Goal: Find specific page/section

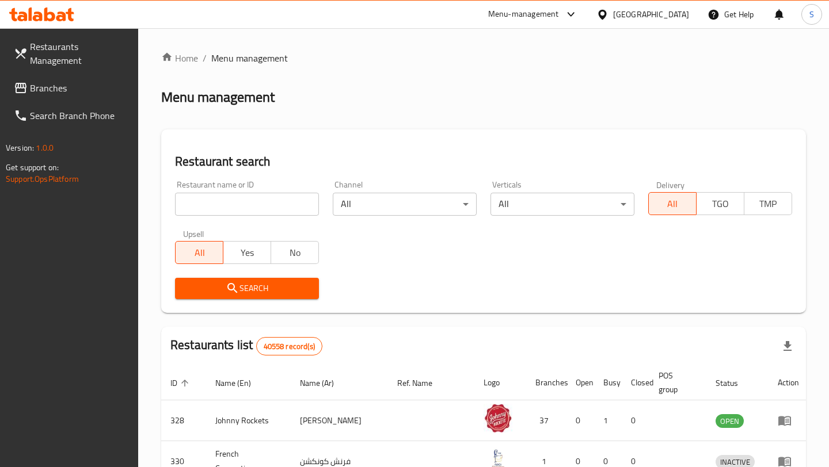
click at [303, 211] on input "search" at bounding box center [247, 204] width 144 height 23
type input "pizza hut"
click button "Search" at bounding box center [247, 288] width 144 height 21
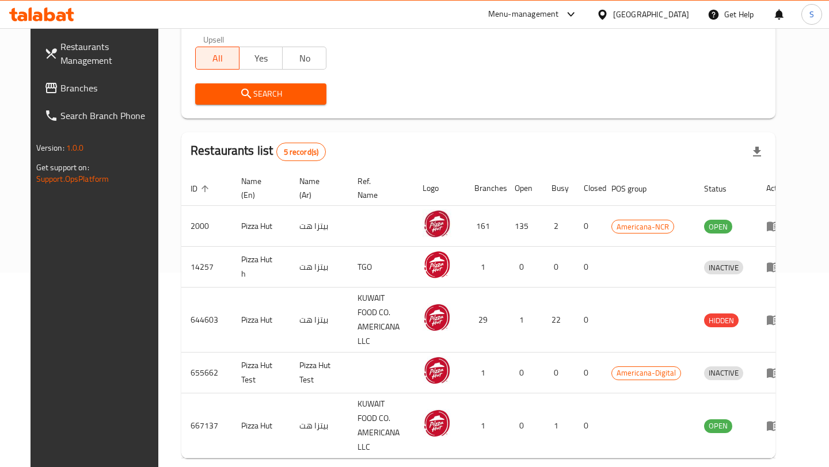
scroll to position [200, 0]
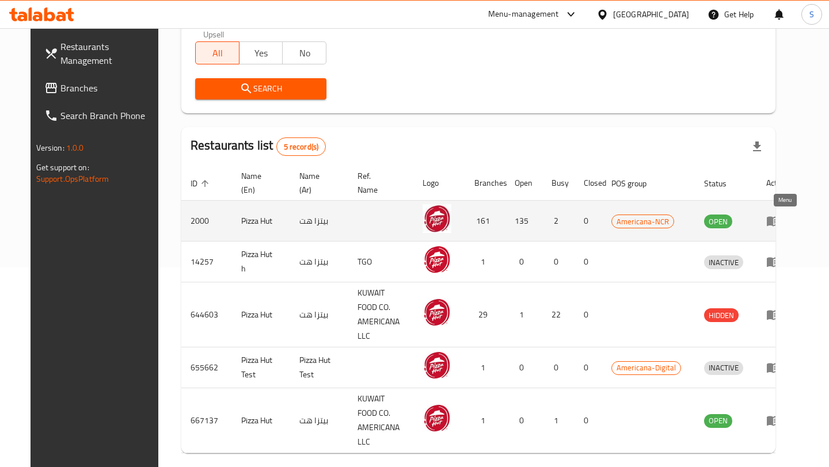
click at [779, 222] on icon "enhanced table" at bounding box center [773, 222] width 13 height 10
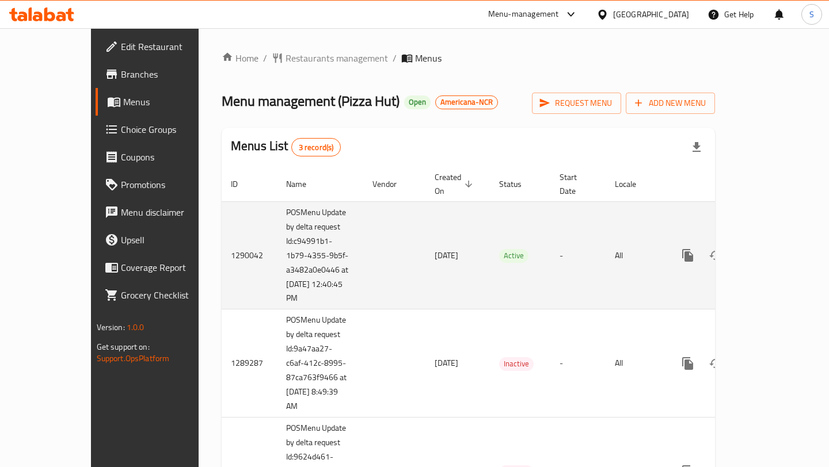
scroll to position [78, 0]
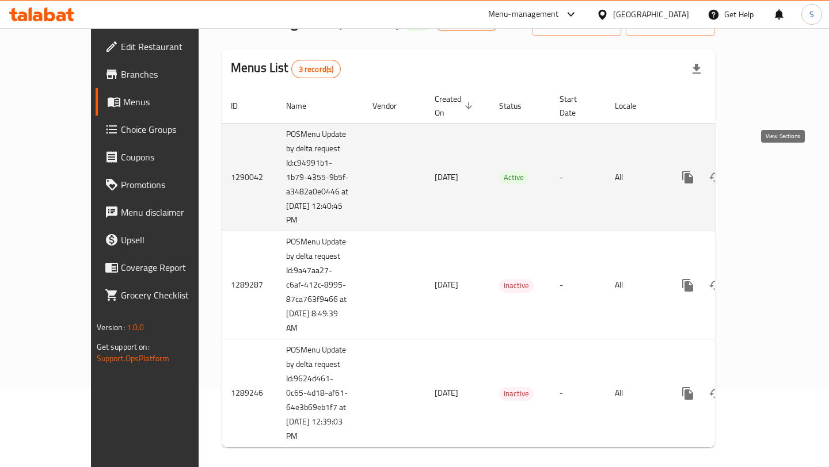
click at [778, 170] on icon "enhanced table" at bounding box center [771, 177] width 14 height 14
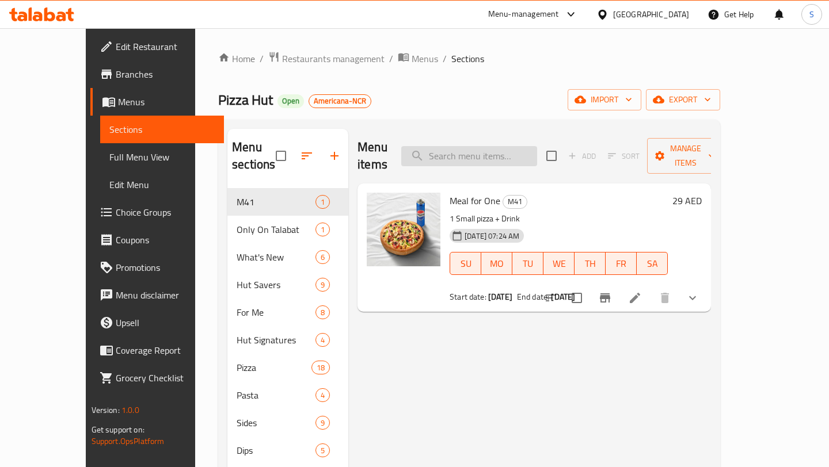
click at [527, 147] on input "search" at bounding box center [469, 156] width 136 height 20
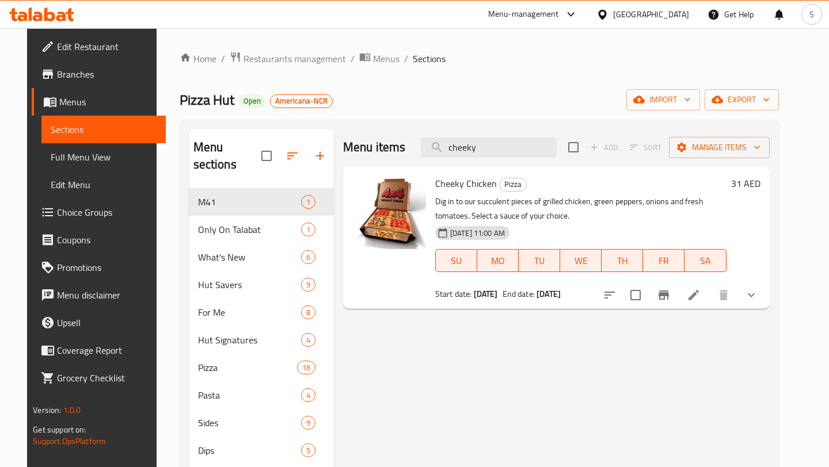
type input "cheeky"
